Goal: Transaction & Acquisition: Purchase product/service

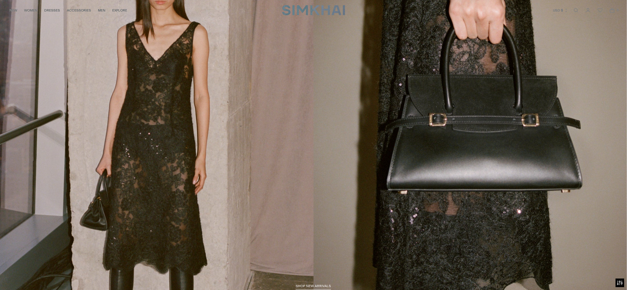
scroll to position [91, 0]
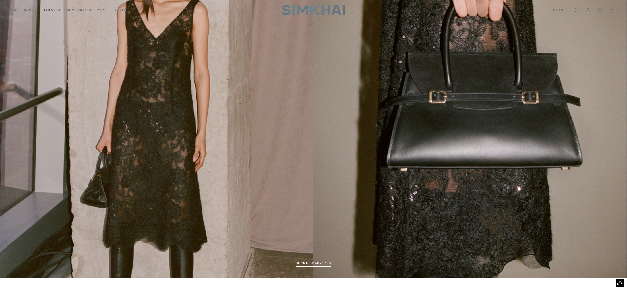
click at [158, 84] on link "/collections/new-arrivals" at bounding box center [313, 98] width 558 height 359
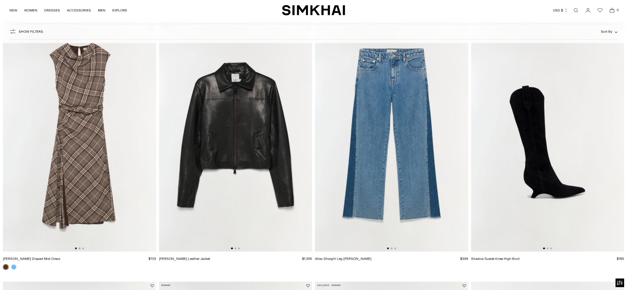
scroll to position [1094, 0]
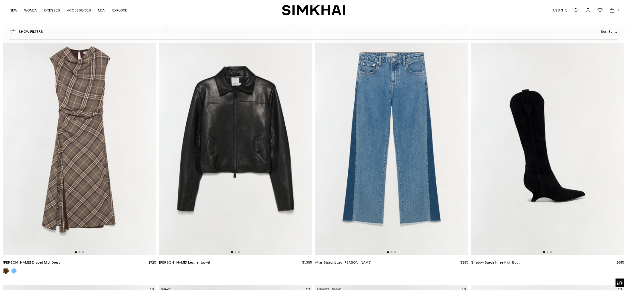
click at [574, 9] on link "Open search modal" at bounding box center [575, 10] width 11 height 11
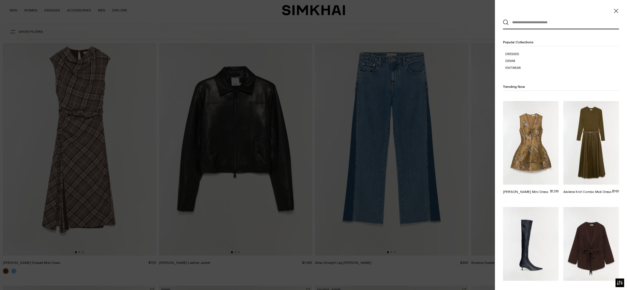
scroll to position [0, 0]
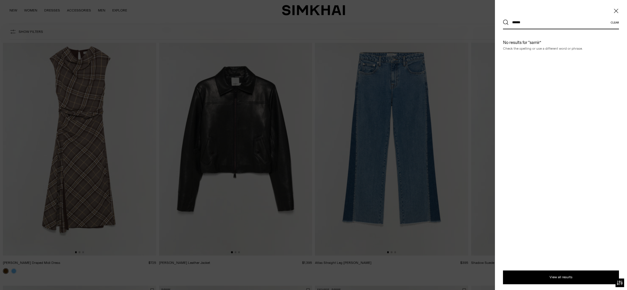
type input "******"
click at [503, 20] on button "Search" at bounding box center [506, 23] width 6 height 6
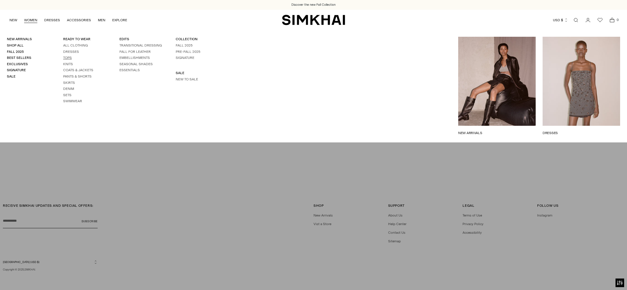
click at [67, 59] on link "Tops" at bounding box center [67, 58] width 9 height 4
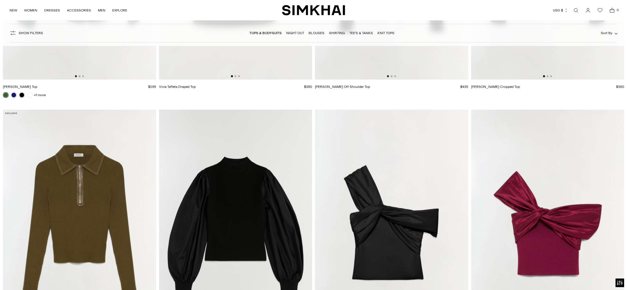
scroll to position [3086, 0]
